Goal: Navigation & Orientation: Find specific page/section

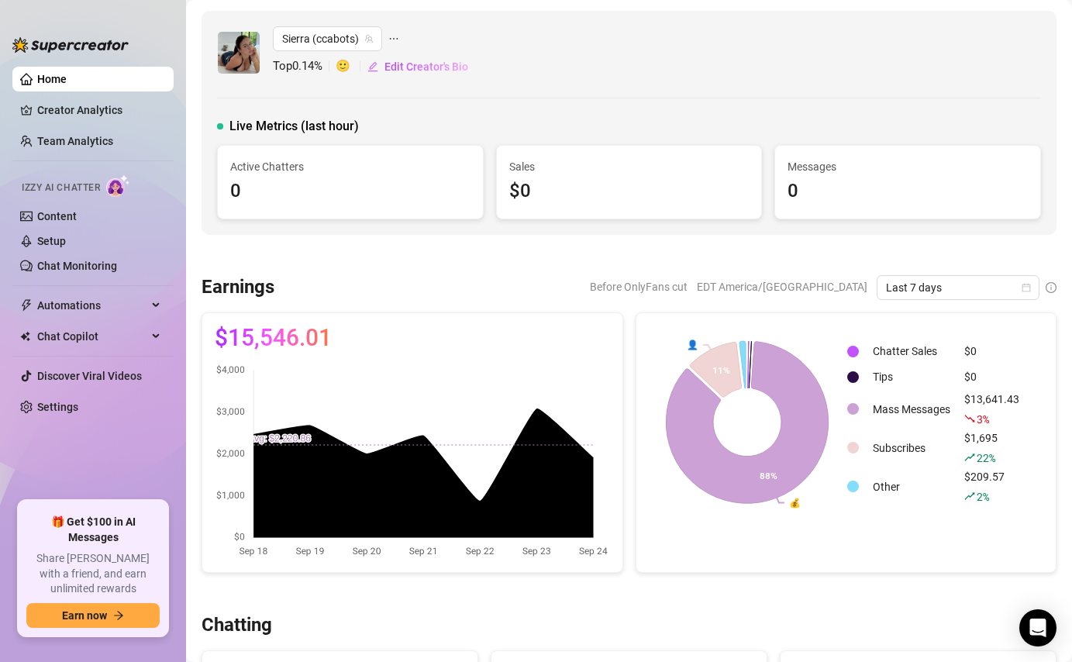
click at [347, 67] on span "🙂" at bounding box center [351, 66] width 31 height 19
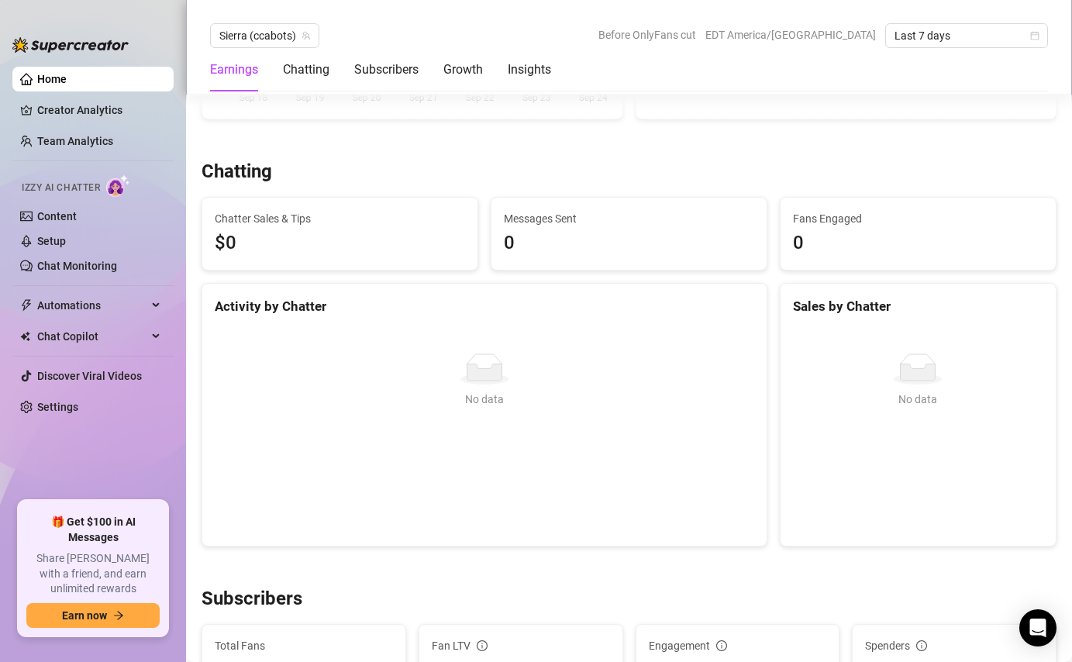
scroll to position [521, 0]
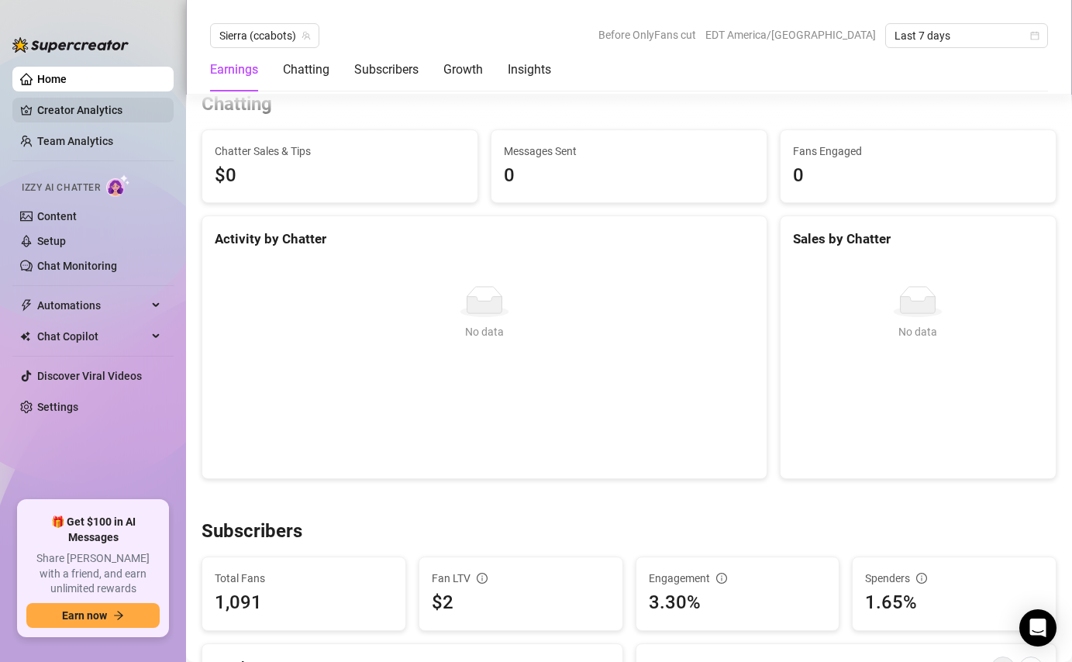
click at [93, 106] on link "Creator Analytics" at bounding box center [99, 110] width 124 height 25
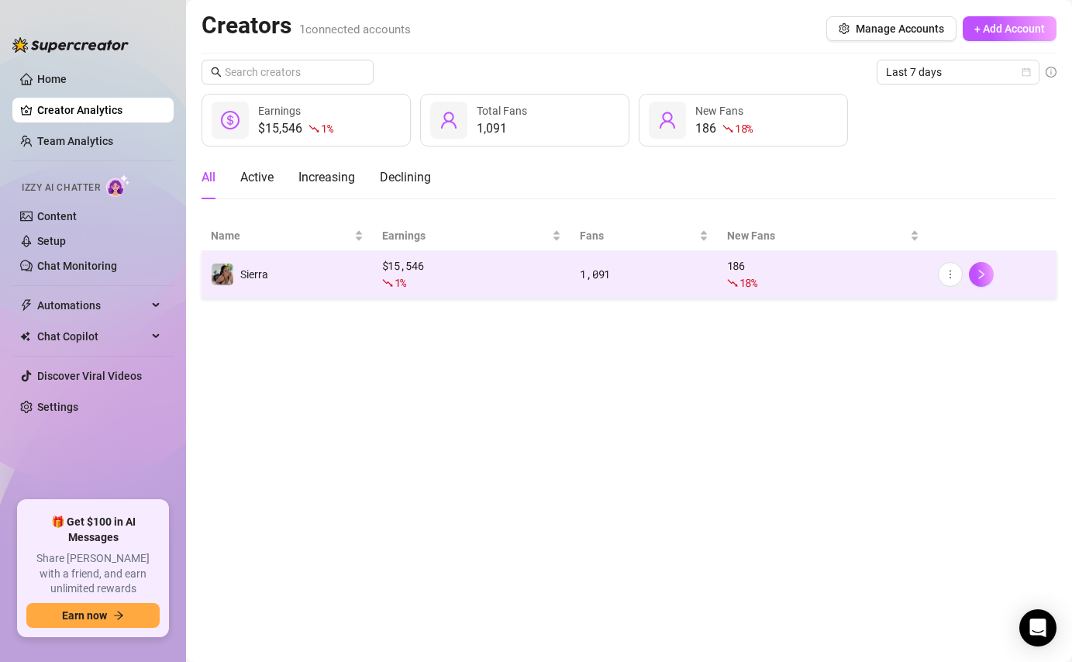
click at [395, 286] on span "1 %" at bounding box center [401, 282] width 12 height 15
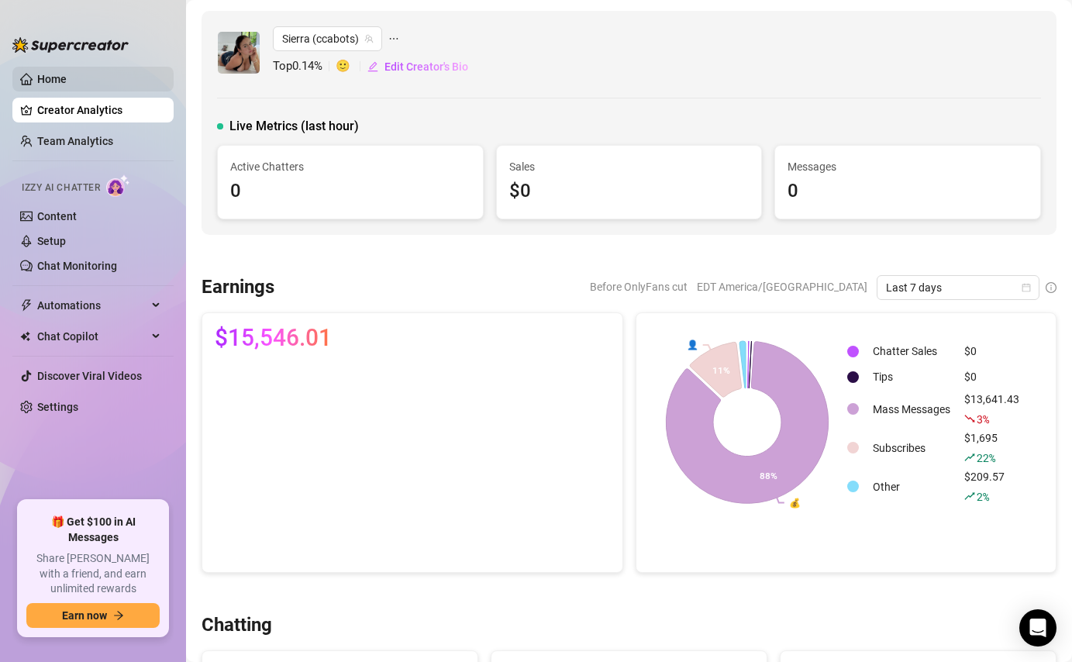
click at [67, 85] on link "Home" at bounding box center [51, 79] width 29 height 12
